Goal: Task Accomplishment & Management: Complete application form

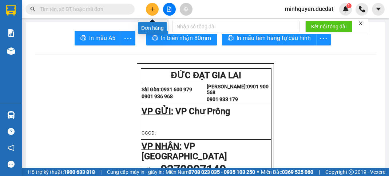
click at [157, 11] on button at bounding box center [152, 9] width 13 height 13
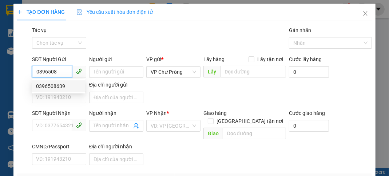
click at [58, 87] on div "0396508639" at bounding box center [58, 86] width 45 height 8
type input "0396508639"
type input "0869969519"
type input "CHƠN THÀNH"
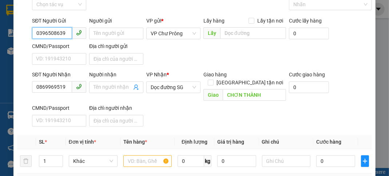
scroll to position [116, 0]
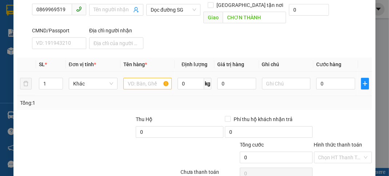
type input "0396508639"
click at [140, 78] on input "text" at bounding box center [147, 84] width 49 height 12
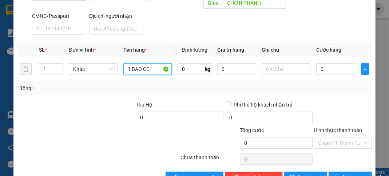
scroll to position [143, 0]
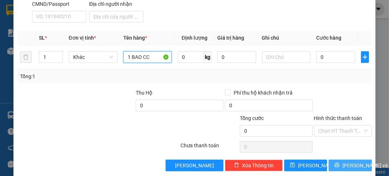
type input "1 BAO CC"
click at [338, 160] on button "[PERSON_NAME] và In" at bounding box center [350, 166] width 43 height 12
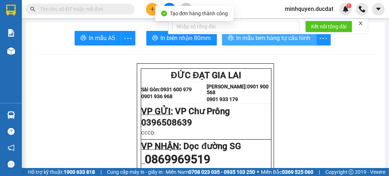
click at [298, 37] on span "In mẫu tem hàng tự cấu hình" at bounding box center [274, 37] width 74 height 9
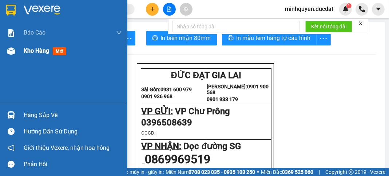
click at [36, 51] on span "Kho hàng" at bounding box center [36, 50] width 25 height 7
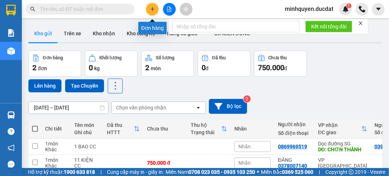
click at [153, 5] on button at bounding box center [152, 9] width 13 height 13
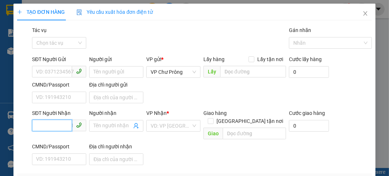
click at [60, 126] on input "SĐT Người Nhận" at bounding box center [52, 126] width 40 height 12
click at [66, 139] on div "0985330263 - HỔ" at bounding box center [58, 140] width 45 height 8
type input "0985330263"
type input "HỔ"
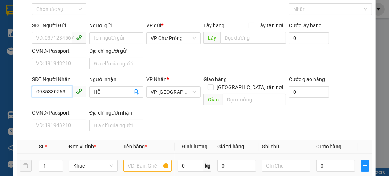
scroll to position [87, 0]
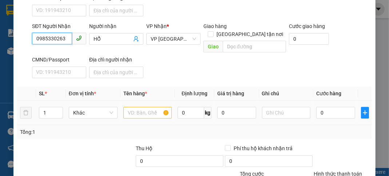
type input "0985330263"
click at [131, 110] on div at bounding box center [147, 113] width 49 height 15
click at [131, 107] on input "text" at bounding box center [147, 113] width 49 height 12
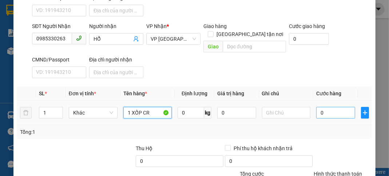
type input "1 XỐP CR"
click at [340, 107] on input "0" at bounding box center [335, 113] width 39 height 12
type input "5"
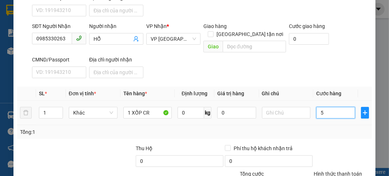
type input "50"
type input "500"
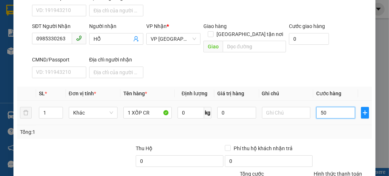
type input "500"
type input "5.000"
type input "50.000"
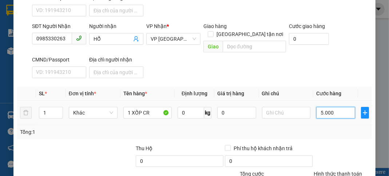
type input "50.000"
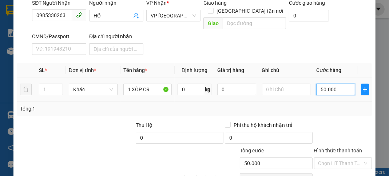
scroll to position [143, 0]
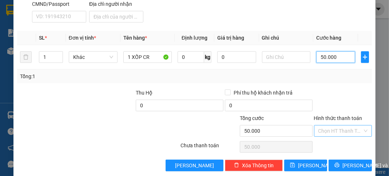
type input "50.000"
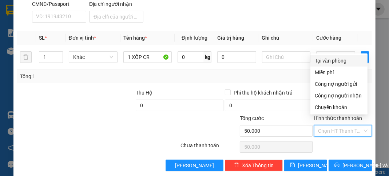
click at [339, 126] on input "Hình thức thanh toán" at bounding box center [341, 131] width 44 height 11
click at [339, 63] on div "Tại văn phòng" at bounding box center [339, 61] width 48 height 8
type input "0"
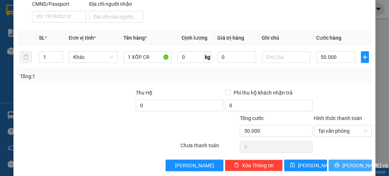
click at [356, 162] on span "[PERSON_NAME] và In" at bounding box center [368, 166] width 51 height 8
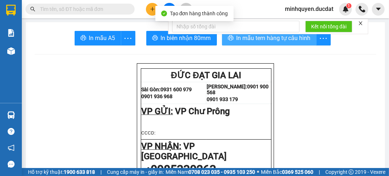
click at [284, 44] on button "In mẫu tem hàng tự cấu hình" at bounding box center [269, 38] width 95 height 15
